Goal: Find contact information: Find contact information

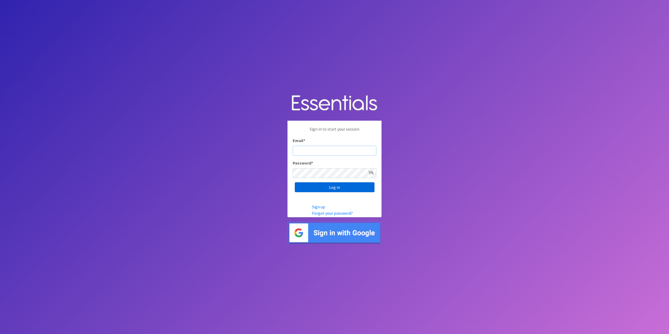
type input "tshaughnessy@ccozarks.org"
click at [333, 189] on input "Log in" at bounding box center [335, 187] width 80 height 10
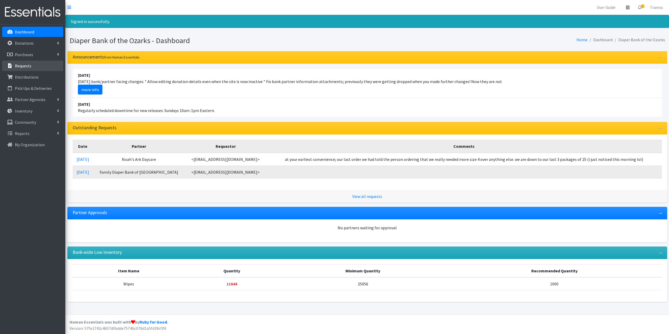
click at [27, 65] on p "Requests" at bounding box center [23, 65] width 16 height 5
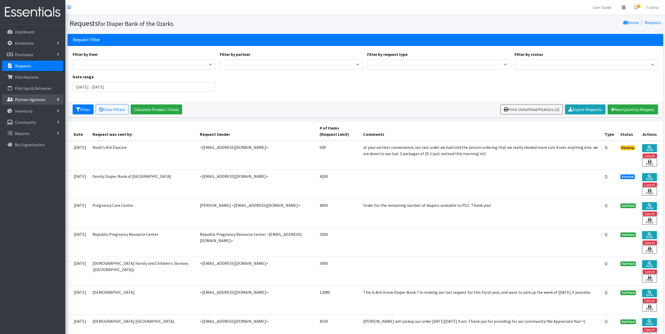
click at [28, 99] on p "Partner Agencies" at bounding box center [30, 99] width 31 height 5
click at [27, 114] on link "All Partners" at bounding box center [32, 111] width 61 height 10
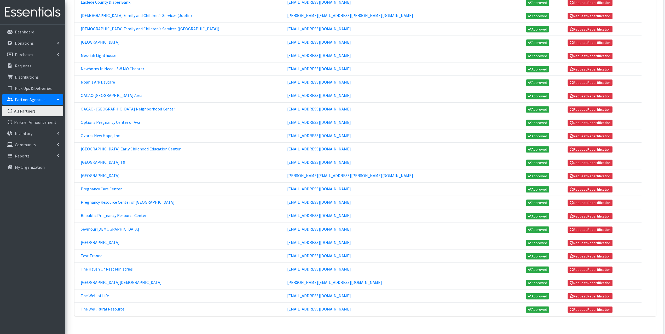
scroll to position [517, 0]
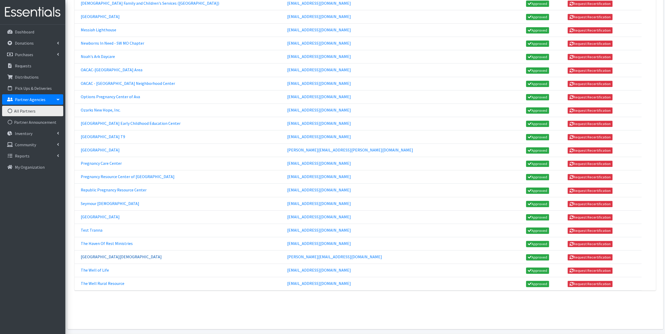
click at [109, 254] on link "[GEOGRAPHIC_DATA][DEMOGRAPHIC_DATA]" at bounding box center [121, 256] width 81 height 5
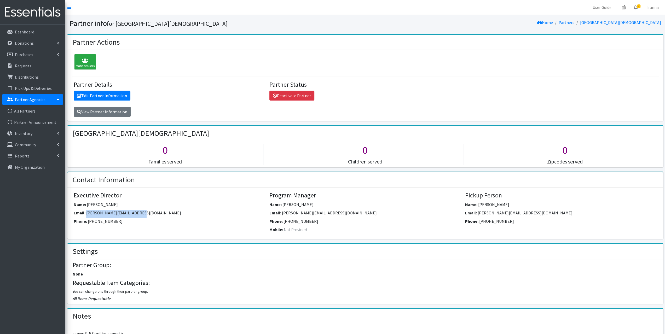
drag, startPoint x: 137, startPoint y: 212, endPoint x: 86, endPoint y: 211, distance: 50.4
click at [86, 211] on div "Email: [PERSON_NAME][EMAIL_ADDRESS][DOMAIN_NAME]" at bounding box center [170, 214] width 192 height 8
copy span "[PERSON_NAME][EMAIL_ADDRESS][DOMAIN_NAME]"
